Goal: Navigation & Orientation: Find specific page/section

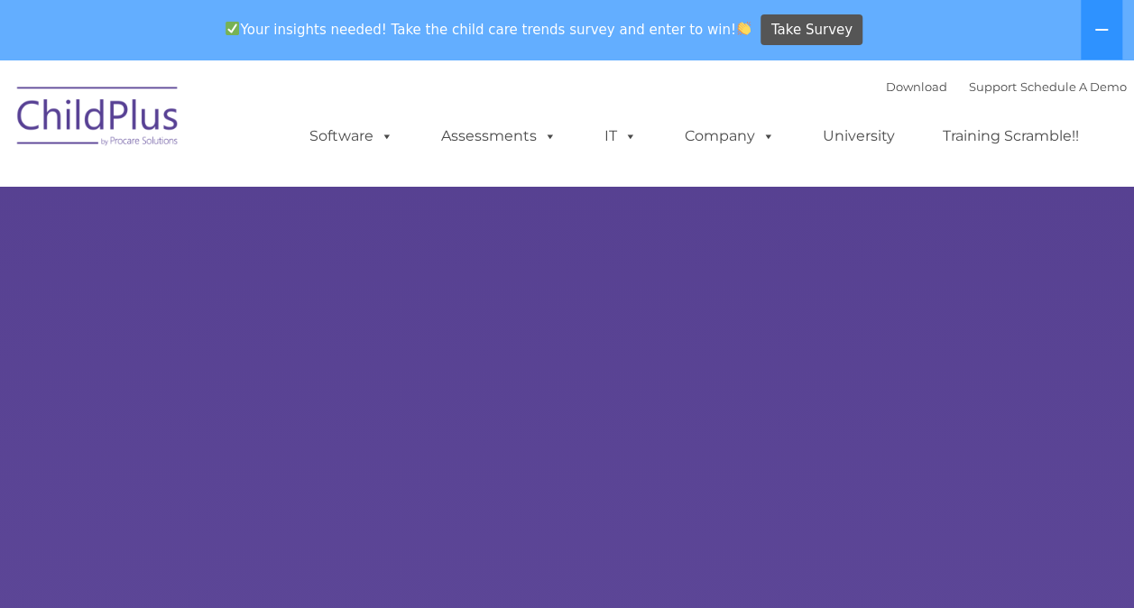
select select "MEDIUM"
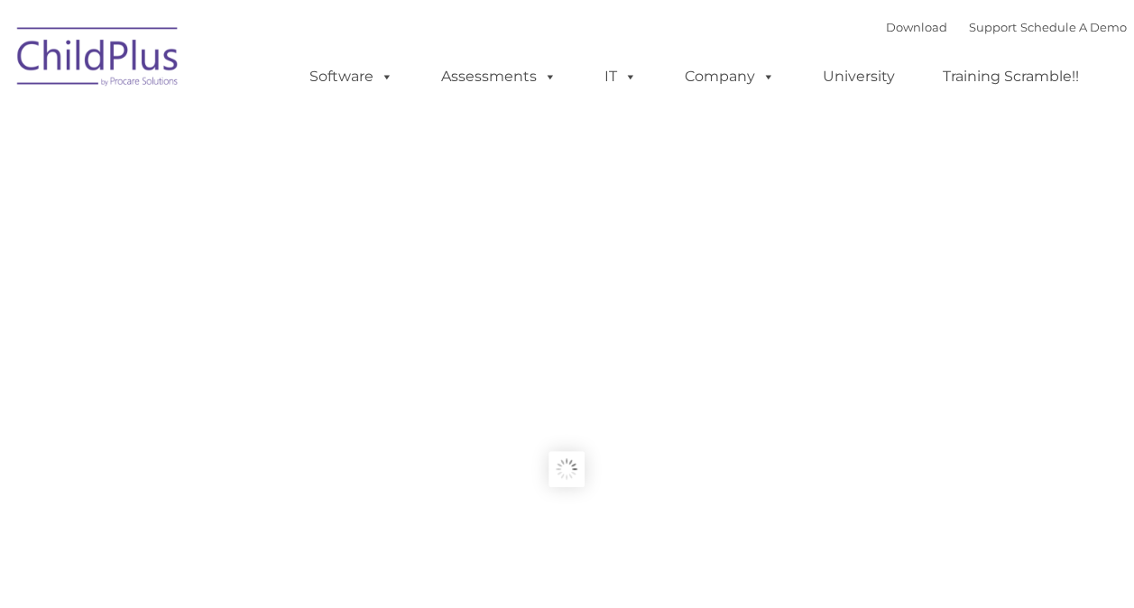
type input ""
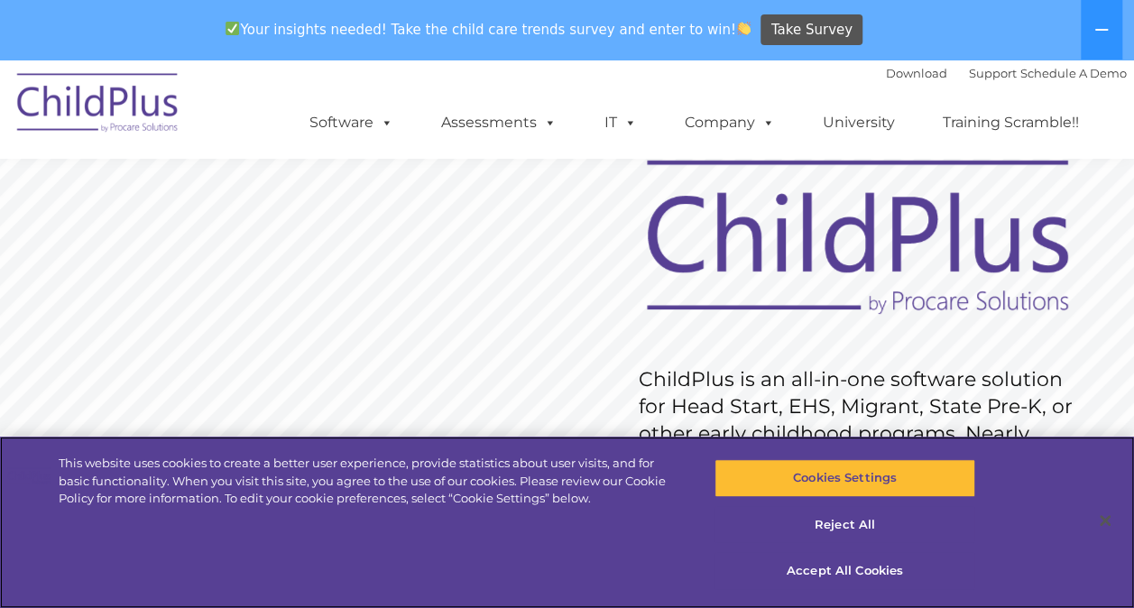
scroll to position [93, 0]
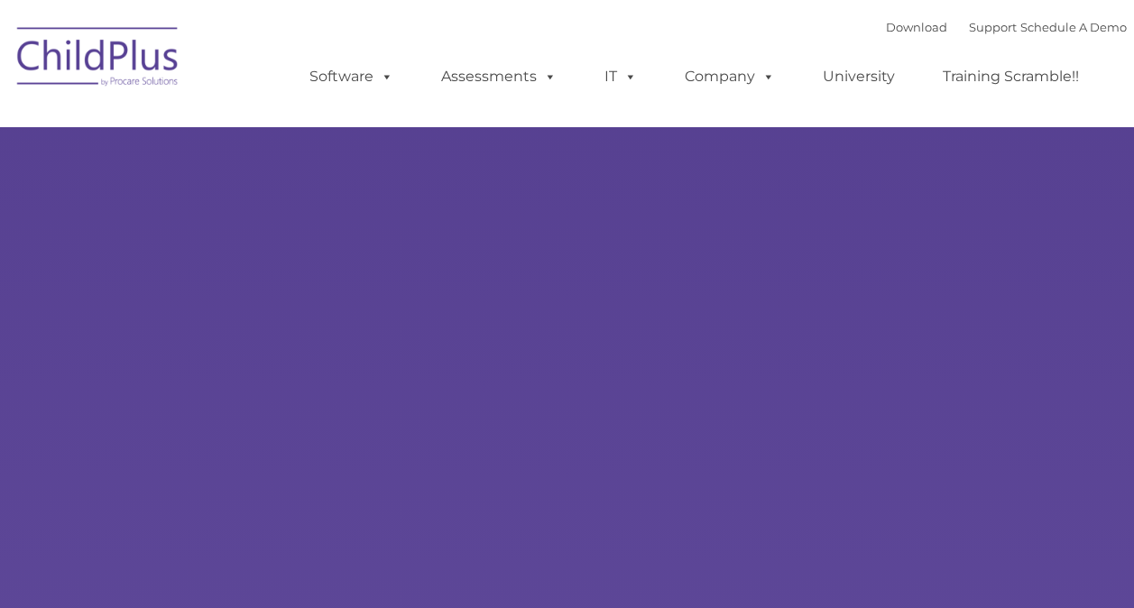
type input ""
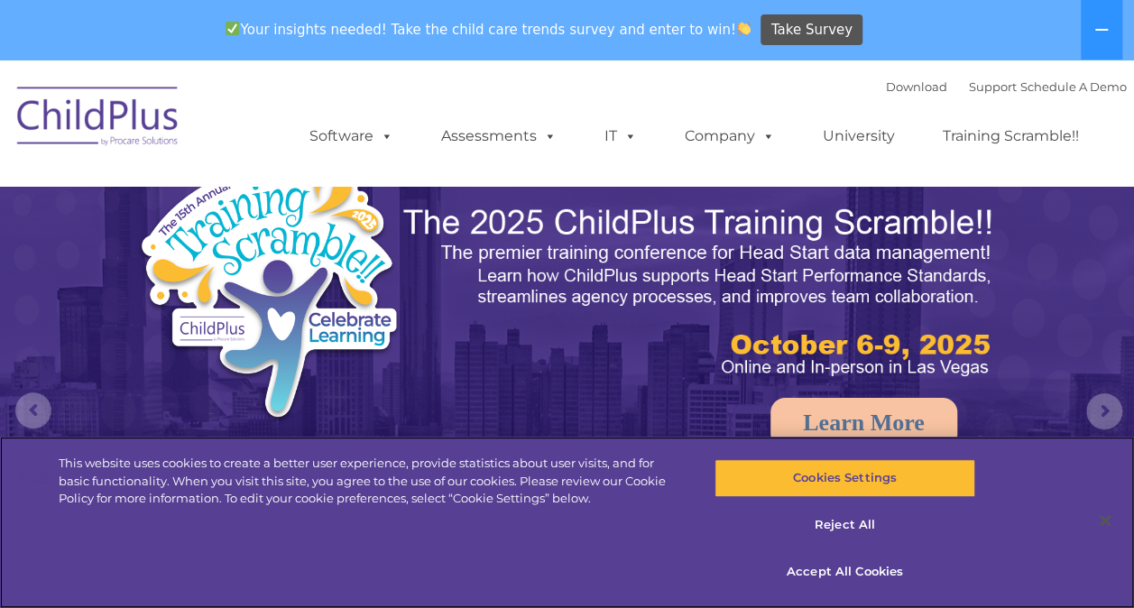
select select "MEDIUM"
